Goal: Information Seeking & Learning: Learn about a topic

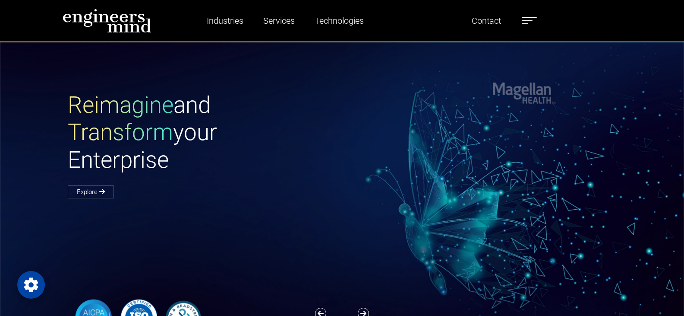
click at [525, 22] on label at bounding box center [529, 20] width 15 height 11
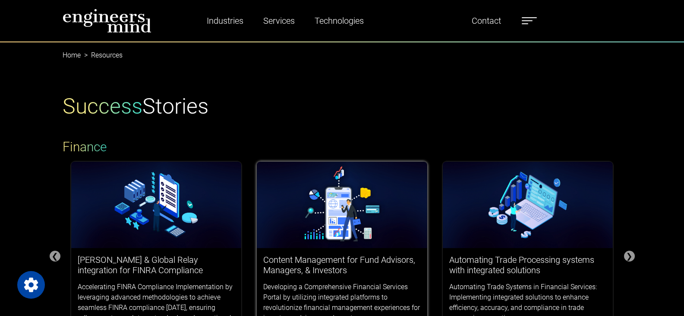
click at [360, 199] on img at bounding box center [342, 204] width 170 height 86
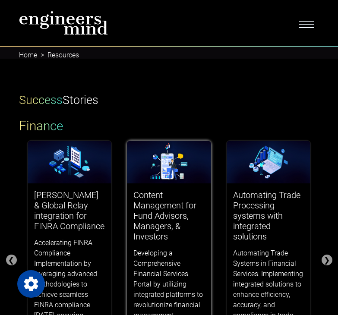
click at [174, 175] on img at bounding box center [169, 162] width 84 height 42
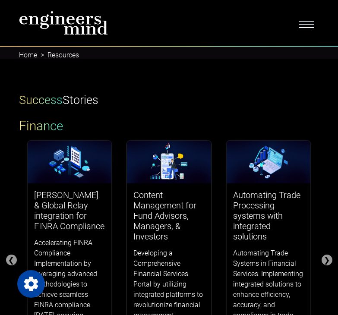
drag, startPoint x: 308, startPoint y: 23, endPoint x: 308, endPoint y: 30, distance: 6.5
click at [308, 24] on span "Toggle navigation" at bounding box center [306, 23] width 15 height 9
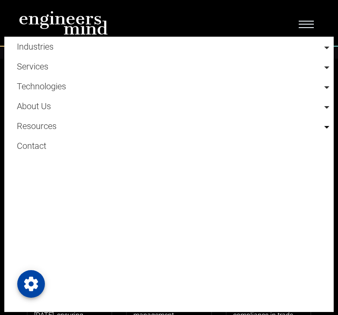
click at [320, 123] on link at bounding box center [173, 119] width 312 height 7
click at [40, 141] on link "Blogs" at bounding box center [173, 144] width 312 height 15
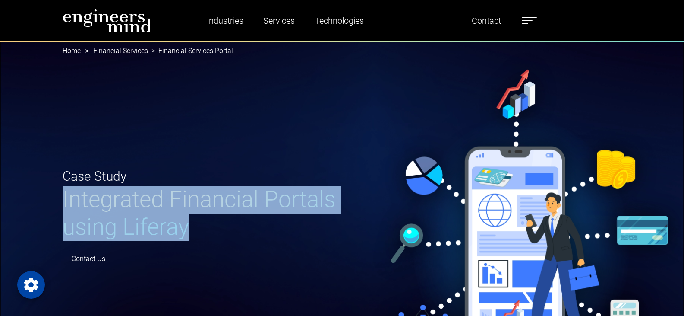
drag, startPoint x: 285, startPoint y: 234, endPoint x: 60, endPoint y: 210, distance: 226.1
click at [60, 210] on div "Case Study Integrated Financial Portals using Liferay Contact Us" at bounding box center [199, 215] width 285 height 98
copy span "Integrated Financial Portals using Liferay"
click at [335, 202] on h1 "Integrated Financial Portals using Liferay" at bounding box center [200, 213] width 275 height 55
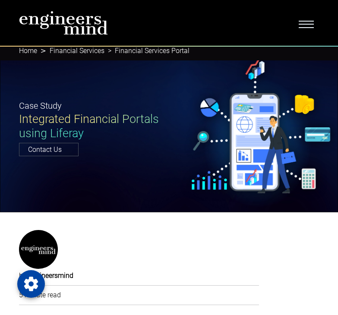
drag, startPoint x: 151, startPoint y: 157, endPoint x: 138, endPoint y: 156, distance: 13.0
click at [138, 156] on div "Case Study Integrated Financial Portals using Liferay Contact Us" at bounding box center [169, 126] width 338 height 171
drag, startPoint x: 180, startPoint y: 150, endPoint x: 172, endPoint y: 126, distance: 25.8
click at [164, 128] on div "Case Study Integrated Financial Portals using Liferay Contact Us" at bounding box center [169, 127] width 311 height 56
